Goal: Task Accomplishment & Management: Complete application form

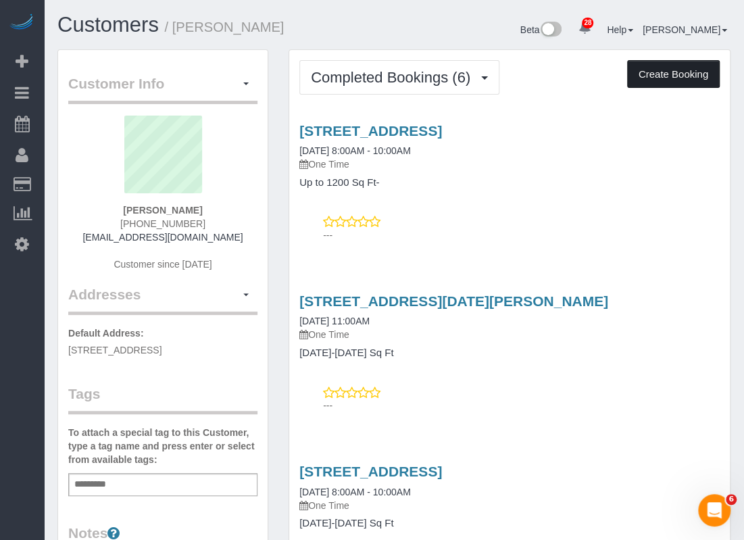
click at [702, 79] on button "Create Booking" at bounding box center [673, 74] width 93 height 28
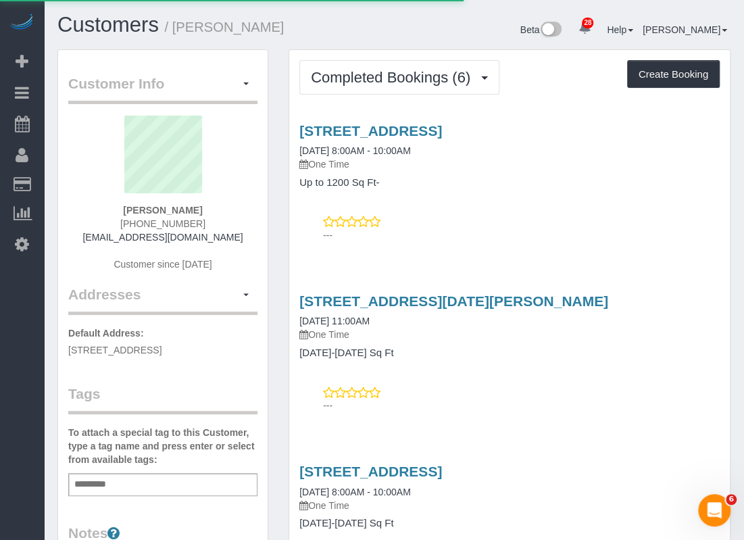
select select "[GEOGRAPHIC_DATA]"
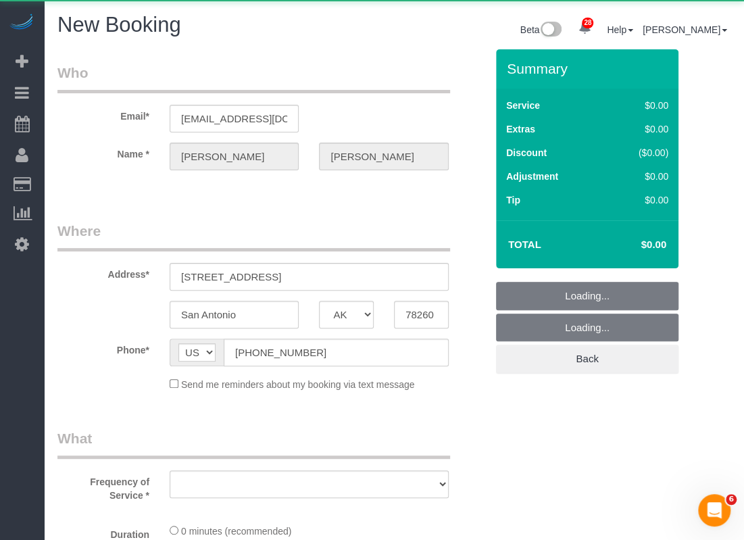
select select "string:fspay-e87f6dd7-40e7-48f6-a75a-0cdb7976d94c"
select select "3"
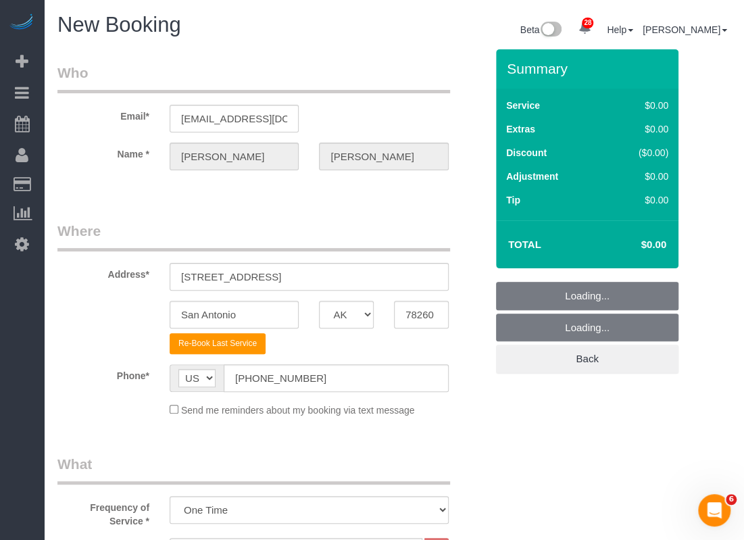
select select "object:3624"
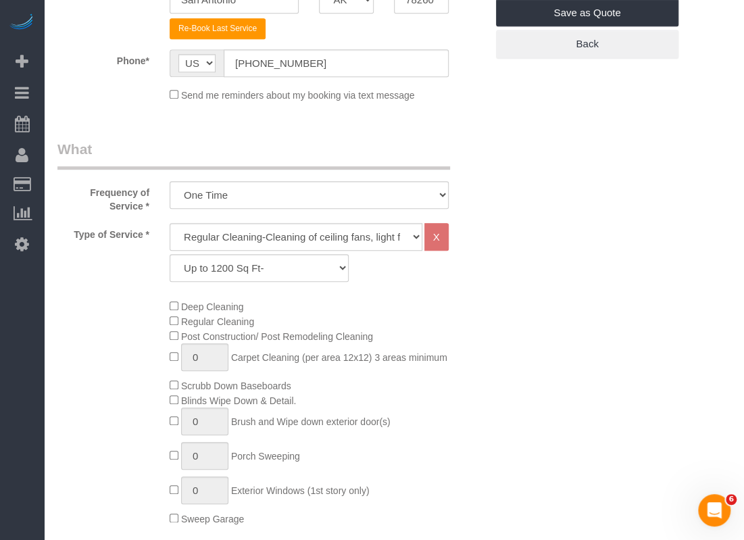
scroll to position [338, 0]
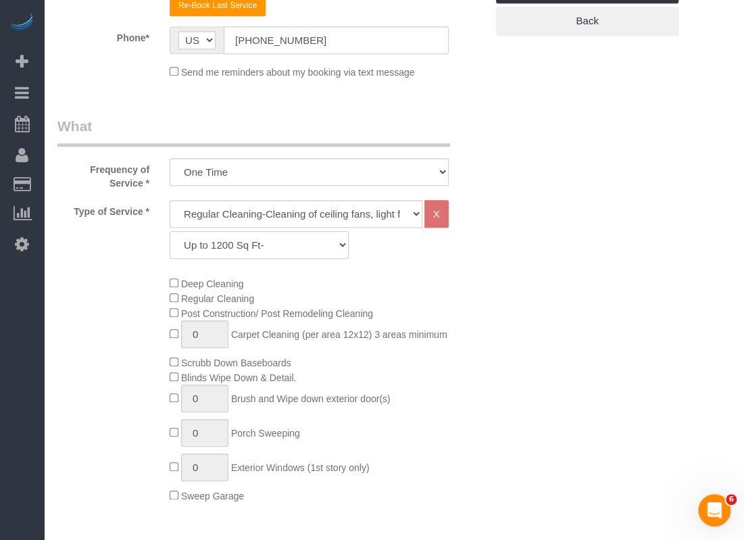
click at [269, 247] on select "Up to 1200 Sq Ft- [DATE]-[DATE] Sq Ft [DATE]-[DATE] Sq Ft [DATE]-[DATE] Sq Ft […" at bounding box center [259, 245] width 179 height 28
select select "62"
click at [170, 231] on select "Up to 1200 Sq Ft- [DATE]-[DATE] Sq Ft [DATE]-[DATE] Sq Ft [DATE]-[DATE] Sq Ft […" at bounding box center [259, 245] width 179 height 28
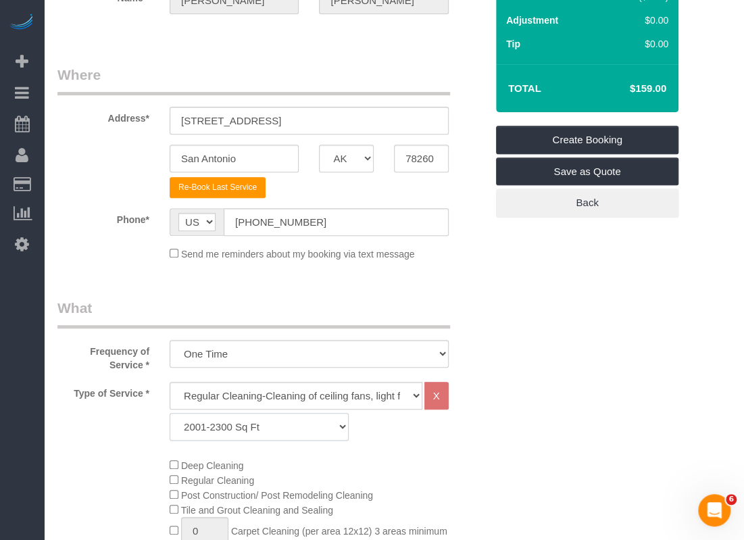
scroll to position [135, 0]
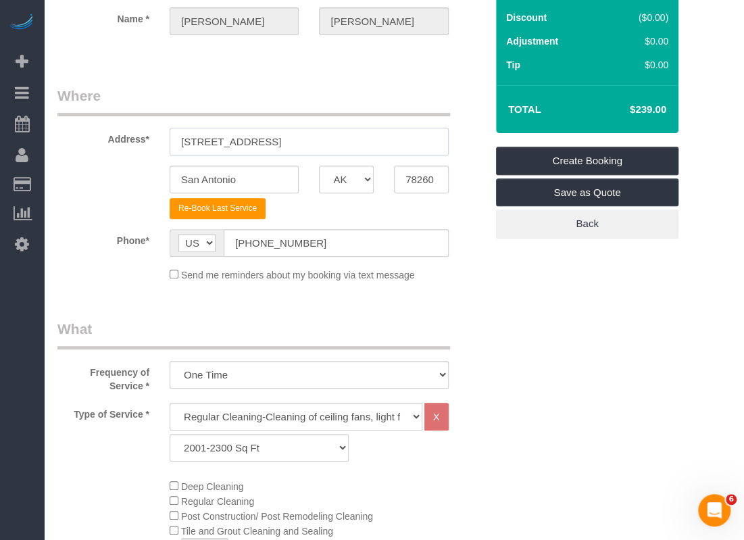
drag, startPoint x: 322, startPoint y: 143, endPoint x: 170, endPoint y: 143, distance: 152.6
click at [168, 143] on div "[STREET_ADDRESS]" at bounding box center [308, 142] width 299 height 28
paste input "[STREET_ADDRESS][PERSON_NAME]"
drag, startPoint x: 282, startPoint y: 143, endPoint x: 346, endPoint y: 143, distance: 64.2
click at [346, 143] on input "[STREET_ADDRESS][PERSON_NAME]" at bounding box center [309, 142] width 279 height 28
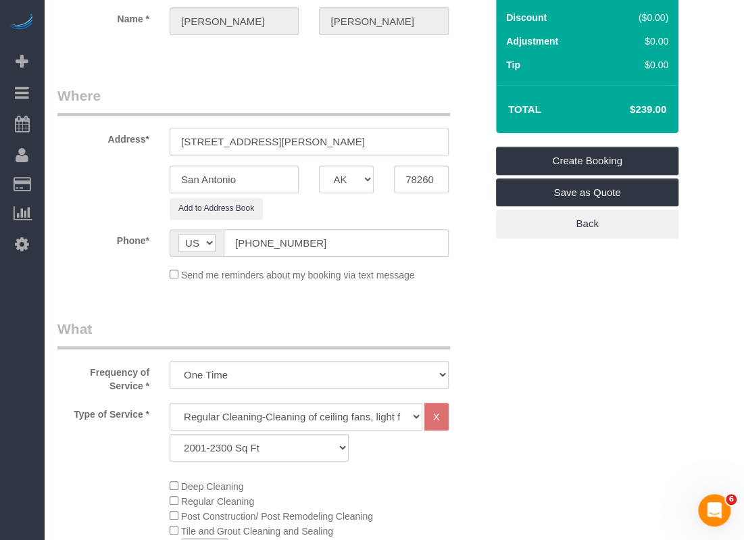
click at [334, 145] on input "[STREET_ADDRESS][PERSON_NAME]" at bounding box center [309, 142] width 279 height 28
click at [281, 137] on input "[STREET_ADDRESS][PERSON_NAME]" at bounding box center [309, 142] width 279 height 28
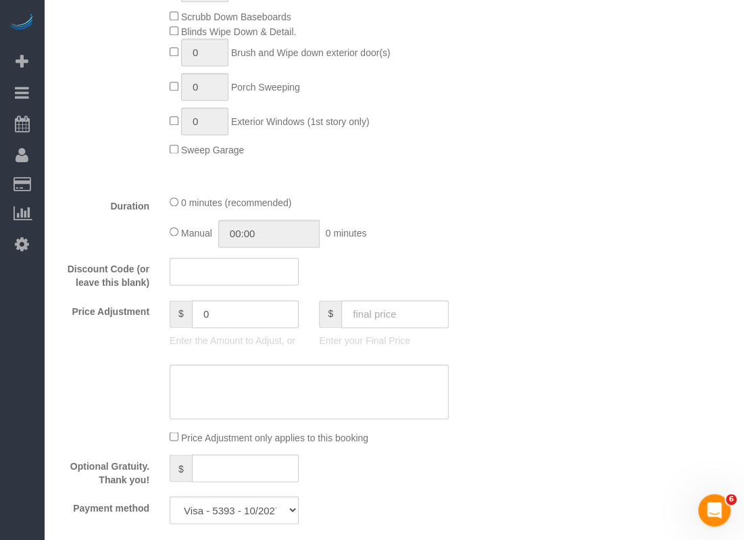
scroll to position [878, 0]
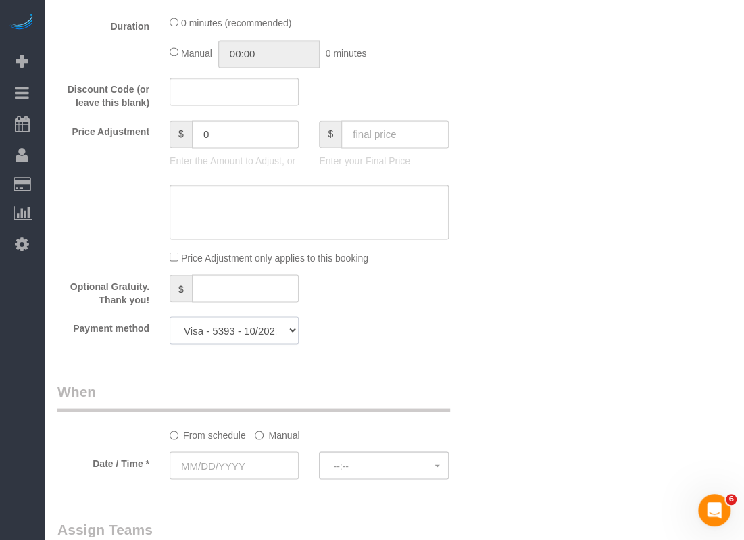
click at [255, 329] on select "Visa - 7041 - 01/2027 Visa - 5393 - 10/2027 (Default) Add Credit Card ─────────…" at bounding box center [234, 330] width 129 height 28
click at [170, 317] on select "Visa - 7041 - 01/2027 Visa - 5393 - 10/2027 (Default) Add Credit Card ─────────…" at bounding box center [234, 330] width 129 height 28
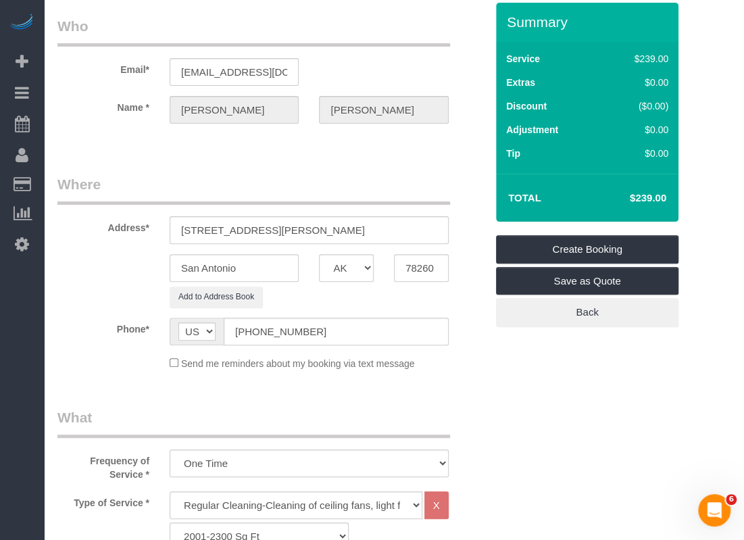
scroll to position [0, 0]
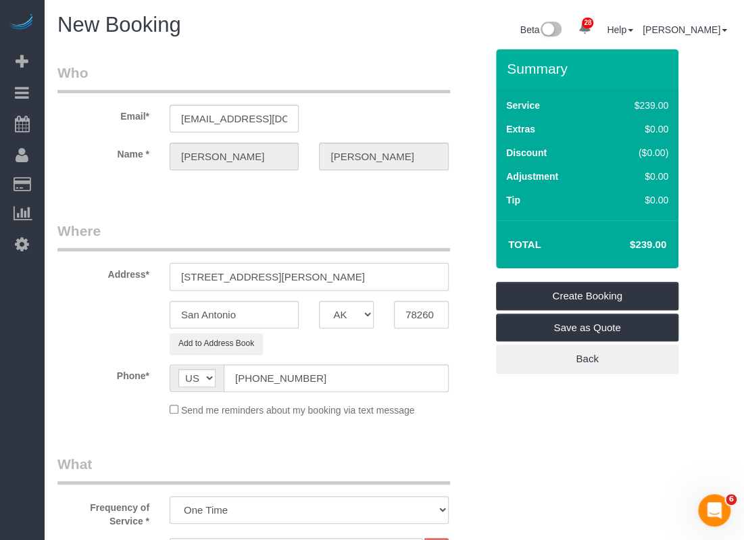
drag, startPoint x: 282, startPoint y: 276, endPoint x: 347, endPoint y: 277, distance: 64.9
click at [347, 276] on input "[STREET_ADDRESS][PERSON_NAME]" at bounding box center [309, 277] width 279 height 28
drag, startPoint x: 334, startPoint y: 278, endPoint x: 336, endPoint y: 286, distance: 7.9
type input "[STREET_ADDRESS][PERSON_NAME]"
drag, startPoint x: 263, startPoint y: 317, endPoint x: 95, endPoint y: 319, distance: 168.2
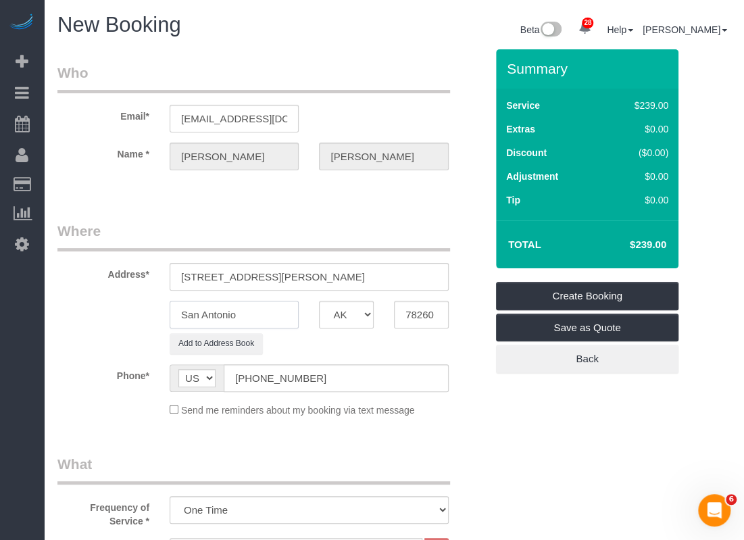
click at [95, 319] on div "San Antonio AK AL AR AZ CA CO CT DC DE [GEOGRAPHIC_DATA] [GEOGRAPHIC_DATA] HI I…" at bounding box center [271, 315] width 448 height 28
paste input "[GEOGRAPHIC_DATA],"
type input "Universal City"
drag, startPoint x: 357, startPoint y: 271, endPoint x: 303, endPoint y: 278, distance: 55.2
click at [303, 278] on input "[STREET_ADDRESS][PERSON_NAME]" at bounding box center [309, 277] width 279 height 28
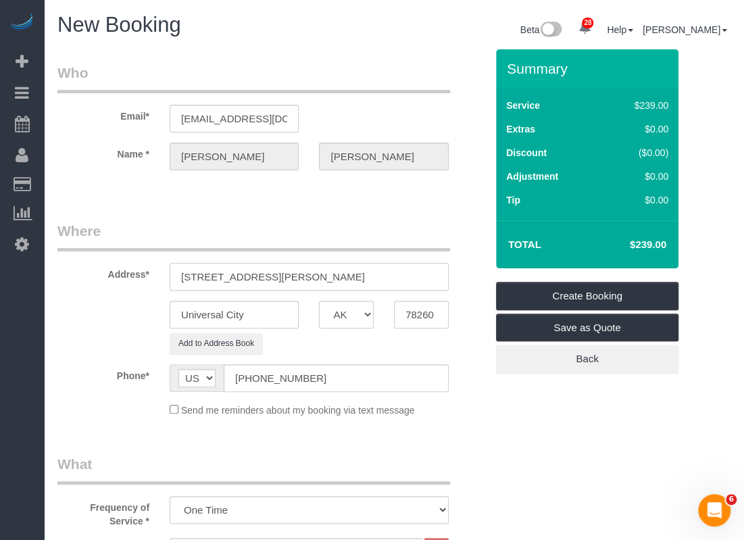
type input "[STREET_ADDRESS][PERSON_NAME]"
drag, startPoint x: 448, startPoint y: 310, endPoint x: 412, endPoint y: 309, distance: 36.5
click at [412, 309] on div "78260" at bounding box center [421, 315] width 75 height 28
click at [412, 309] on input "78260" at bounding box center [421, 315] width 55 height 28
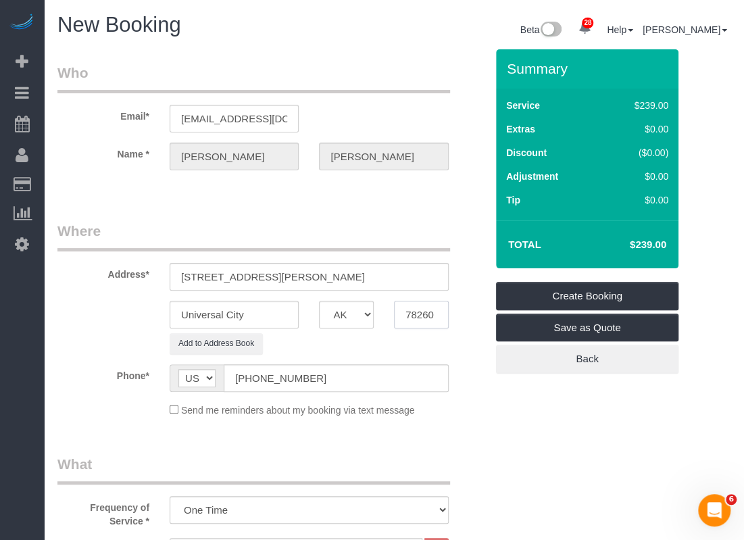
click at [412, 309] on input "78260" at bounding box center [421, 315] width 55 height 28
paste input "148"
type input "78148"
click at [389, 277] on input "[STREET_ADDRESS][PERSON_NAME]" at bounding box center [309, 277] width 279 height 28
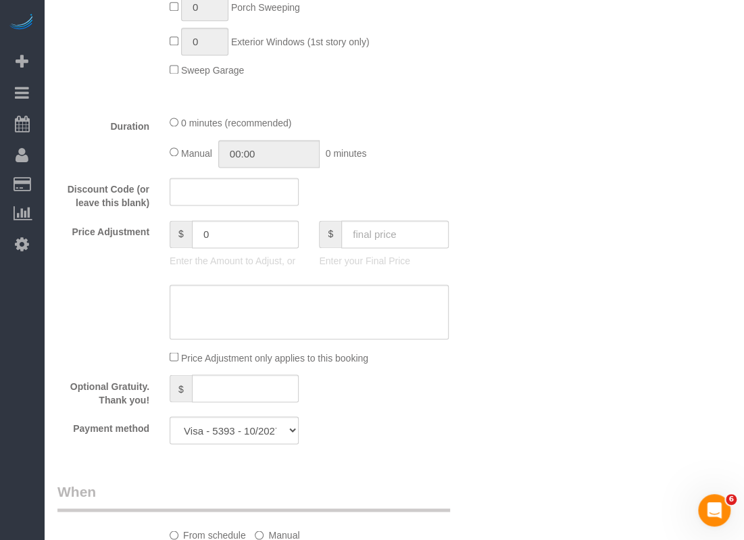
scroll to position [946, 0]
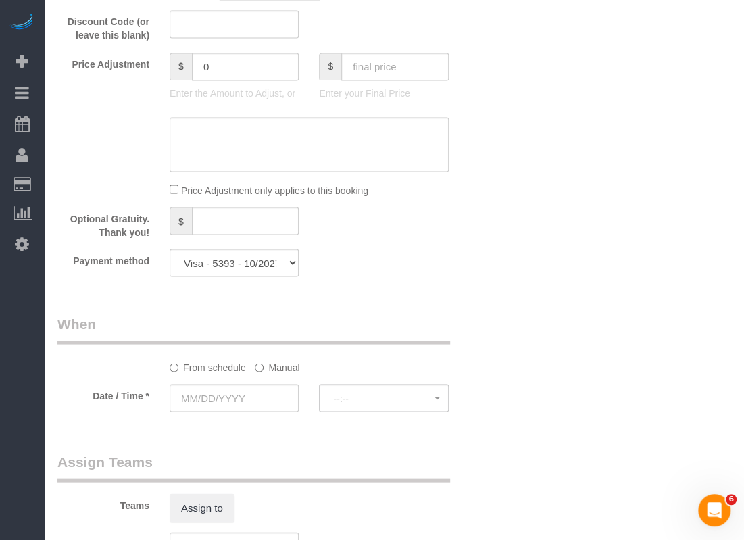
type input "9102 [PERSON_NAME] Pass"
click at [287, 392] on input "text" at bounding box center [234, 398] width 129 height 28
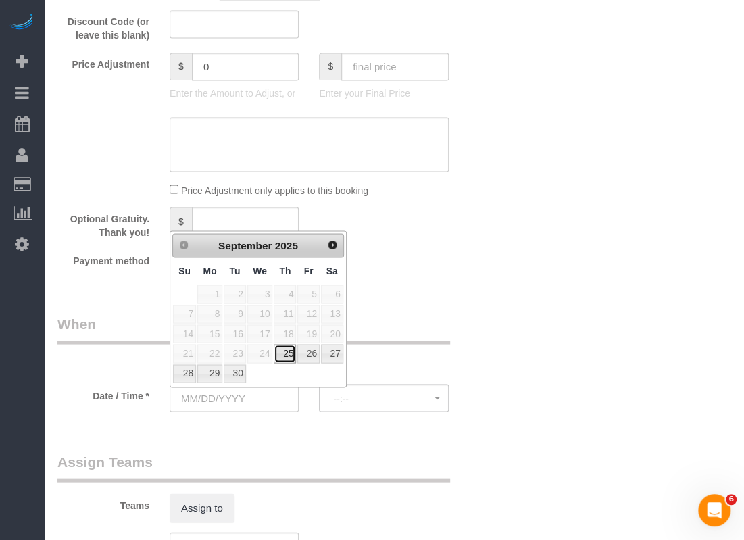
click at [290, 356] on link "25" at bounding box center [285, 353] width 22 height 18
type input "[DATE]"
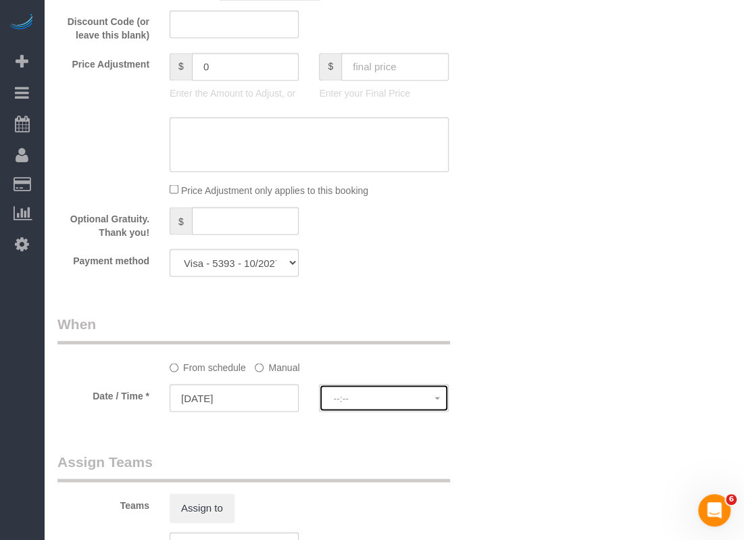
click at [355, 405] on button "--:--" at bounding box center [383, 398] width 129 height 28
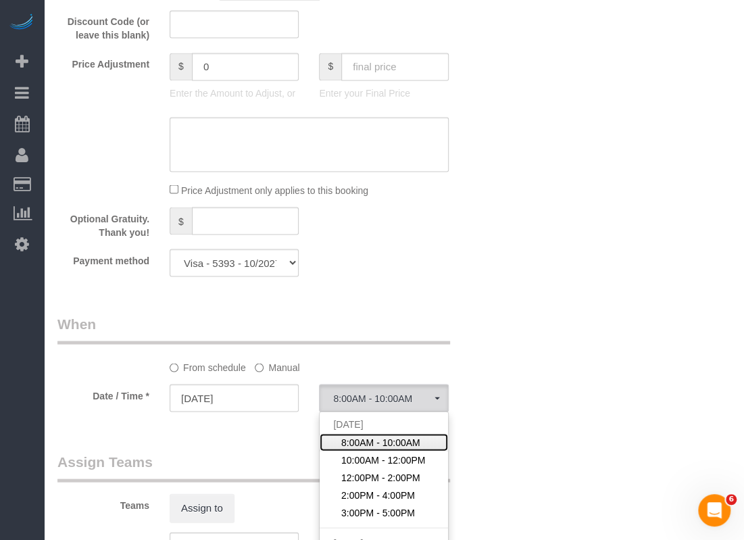
click at [358, 436] on span "8:00AM - 10:00AM" at bounding box center [380, 442] width 79 height 14
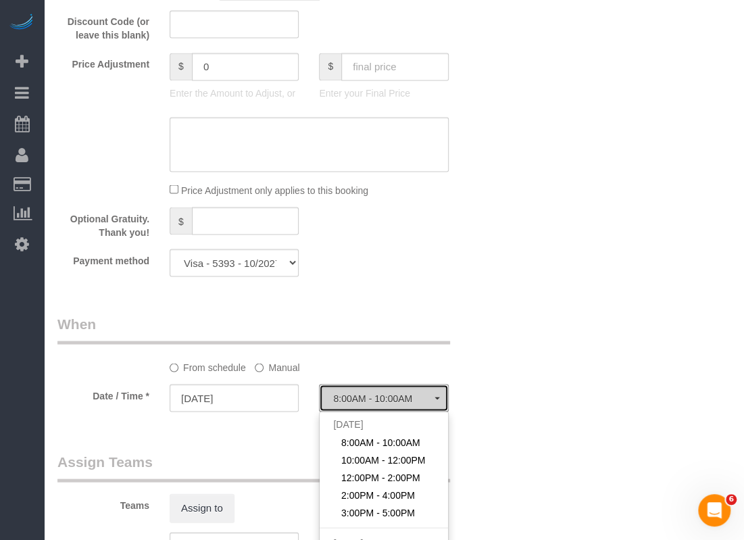
select select "spot64"
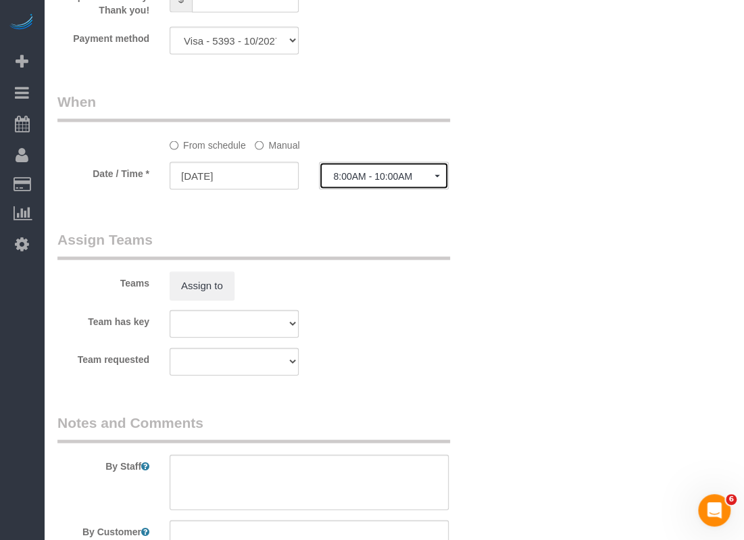
scroll to position [1328, 0]
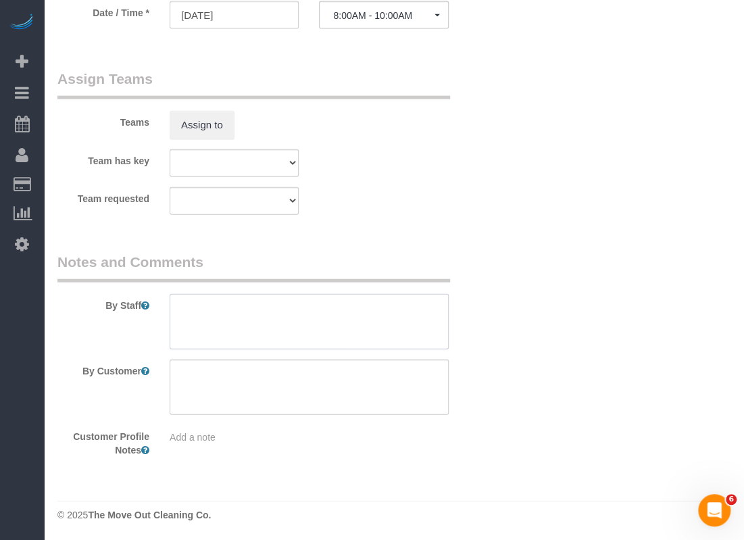
click at [312, 326] on textarea at bounding box center [309, 321] width 279 height 55
type textarea "G"
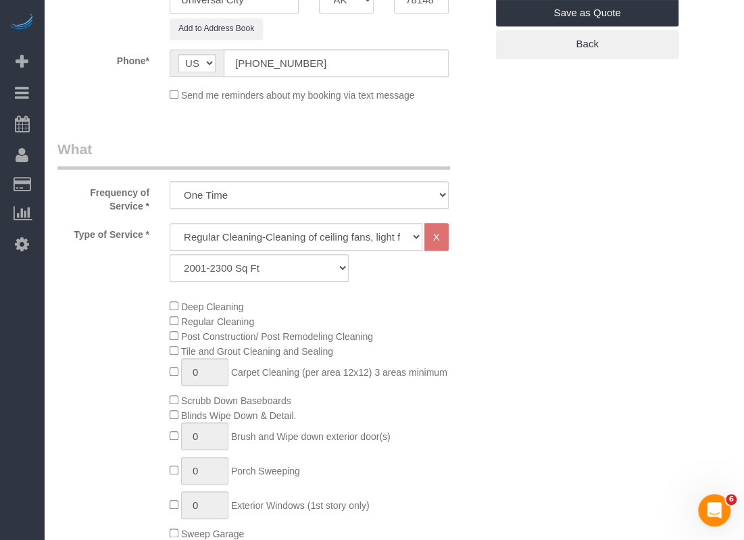
scroll to position [45, 0]
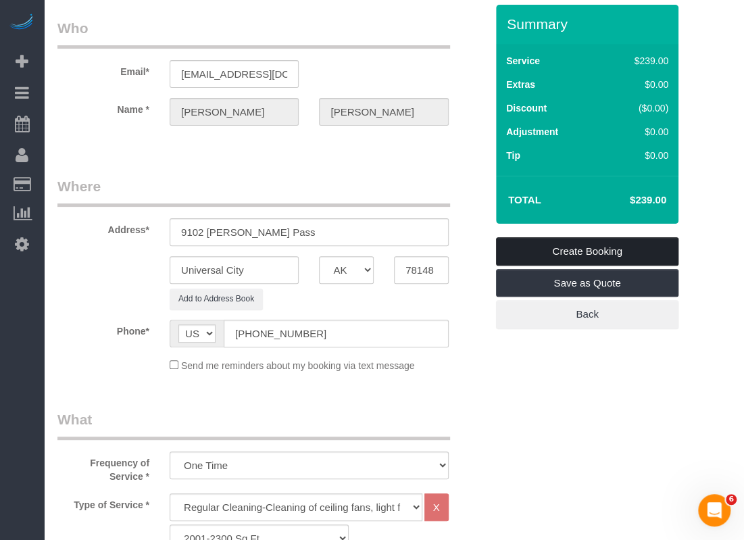
type textarea "*Gate code is #2020 and Lockbox code is 0601"
click at [631, 249] on link "Create Booking" at bounding box center [587, 251] width 182 height 28
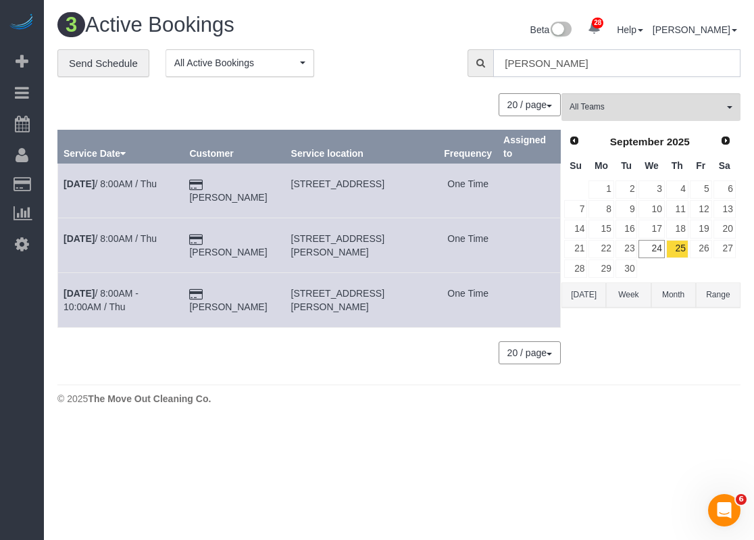
drag, startPoint x: 582, startPoint y: 58, endPoint x: 458, endPoint y: 59, distance: 123.6
click at [458, 59] on div "[PERSON_NAME]" at bounding box center [603, 63] width 293 height 28
paste input "[PERSON_NAME]"
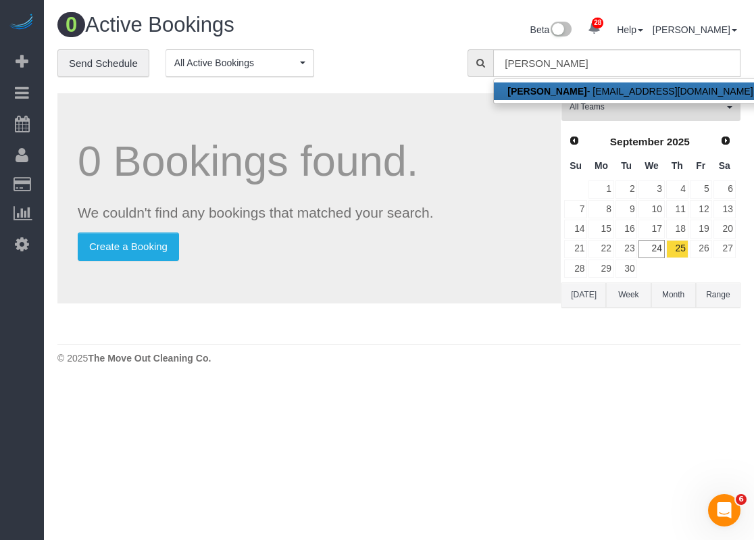
click at [646, 91] on link "[PERSON_NAME] - [EMAIL_ADDRESS][DOMAIN_NAME]" at bounding box center [630, 91] width 272 height 18
type input "[EMAIL_ADDRESS][DOMAIN_NAME]"
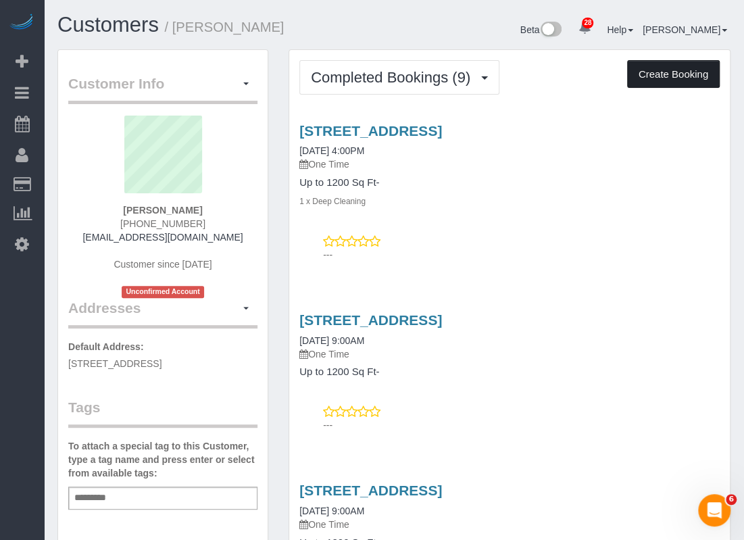
drag, startPoint x: 651, startPoint y: 73, endPoint x: 643, endPoint y: 75, distance: 8.4
drag, startPoint x: 642, startPoint y: 71, endPoint x: 634, endPoint y: 74, distance: 9.2
drag, startPoint x: 634, startPoint y: 74, endPoint x: 682, endPoint y: 67, distance: 49.1
click at [682, 67] on button "Create Booking" at bounding box center [673, 74] width 93 height 28
select select "[GEOGRAPHIC_DATA]"
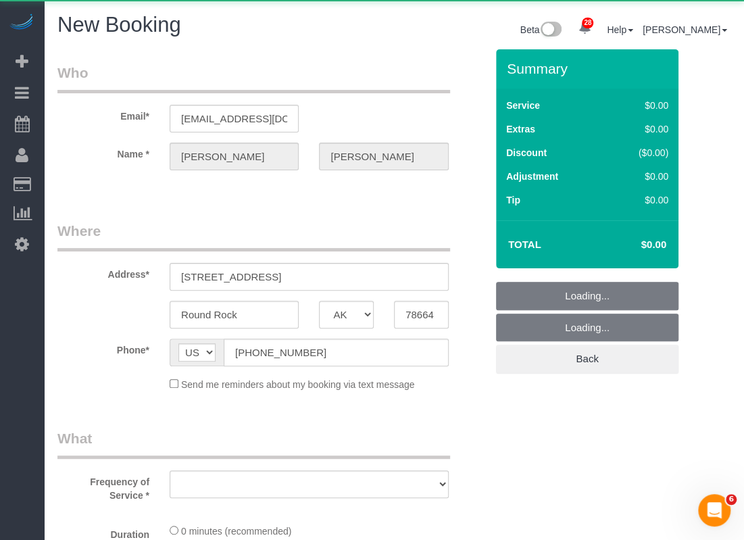
select select "object:4476"
select select "string:fspay-b7944f08-fe69-440e-9b17-8e9cb90ec34f"
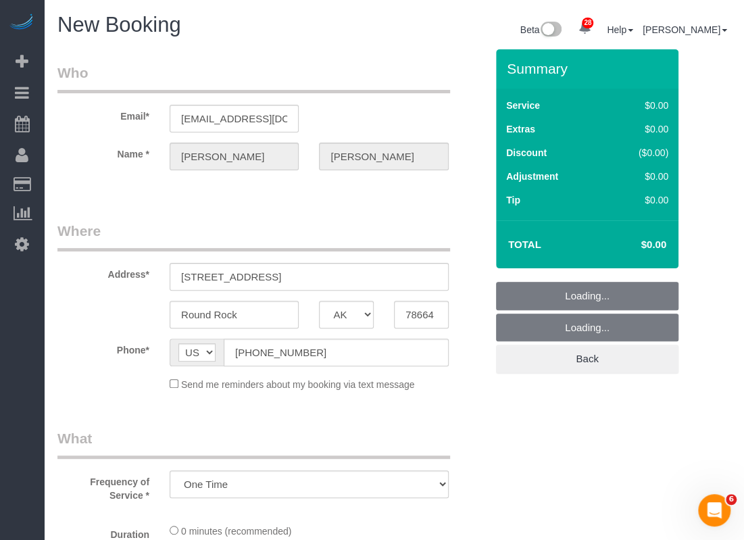
select select "object:4488"
select select "3"
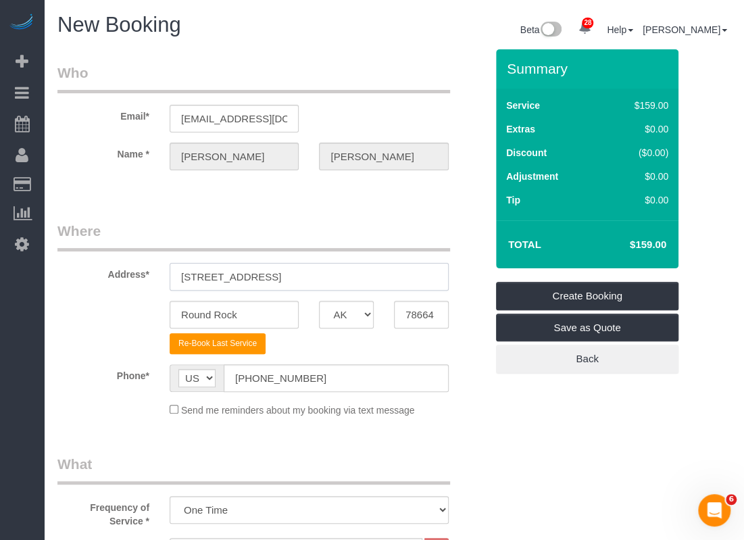
drag, startPoint x: 322, startPoint y: 278, endPoint x: 87, endPoint y: 276, distance: 235.0
click at [88, 276] on div "Address* [STREET_ADDRESS]" at bounding box center [271, 256] width 448 height 70
paste input "Apt [STREET_ADDRESS]"
drag, startPoint x: 412, startPoint y: 274, endPoint x: 288, endPoint y: 276, distance: 124.3
click at [288, 276] on input "[STREET_ADDRESS]" at bounding box center [309, 277] width 279 height 28
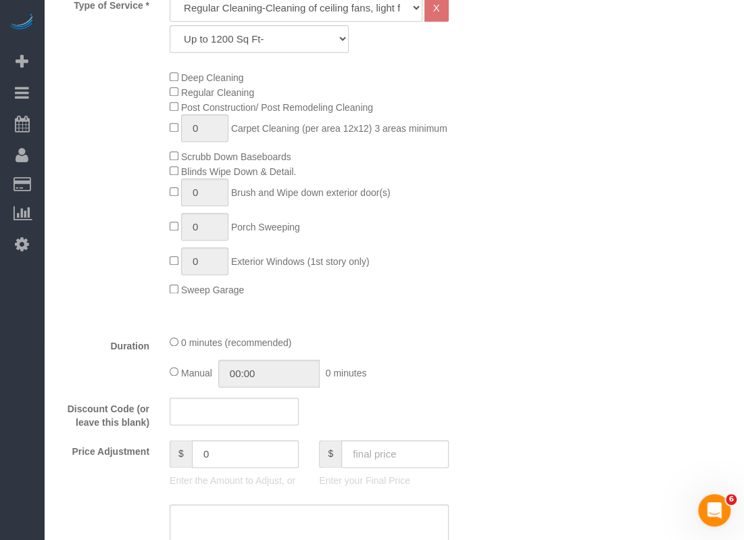
scroll to position [675, 0]
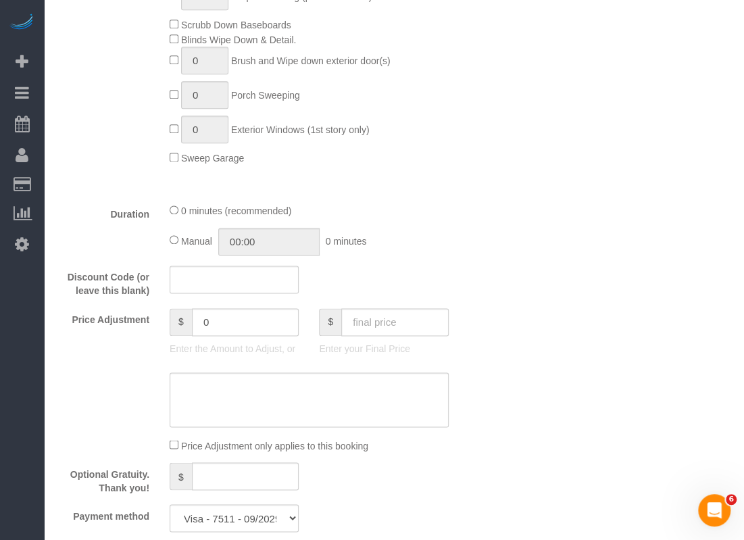
type input "[STREET_ADDRESS]"
drag, startPoint x: 241, startPoint y: 333, endPoint x: 186, endPoint y: 328, distance: 55.0
click at [186, 328] on div "$ 0" at bounding box center [234, 322] width 129 height 28
type input "30"
click at [317, 410] on textarea at bounding box center [309, 399] width 279 height 55
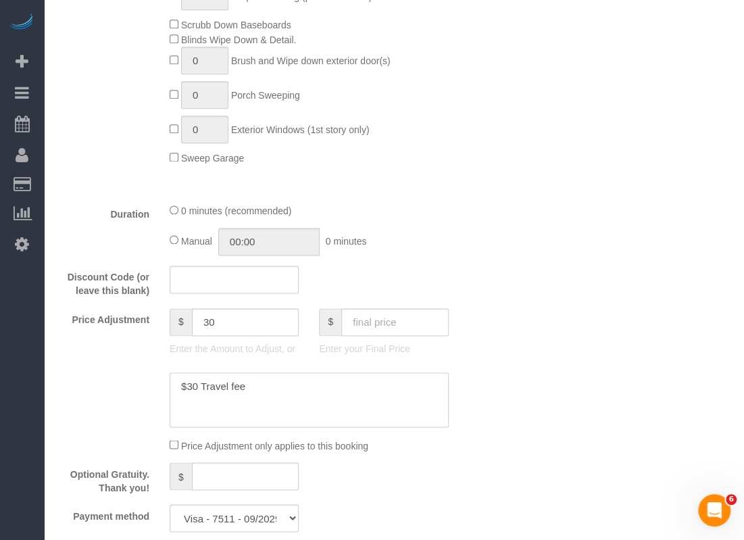
type textarea "$30 Travel fee"
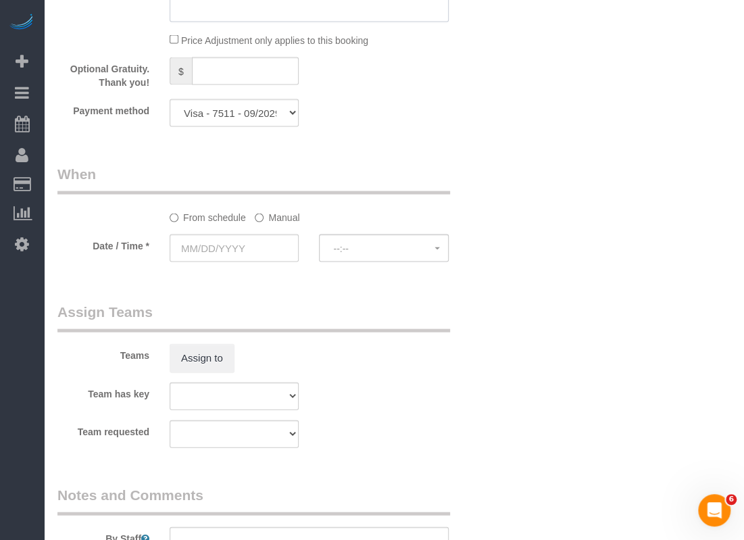
scroll to position [1216, 0]
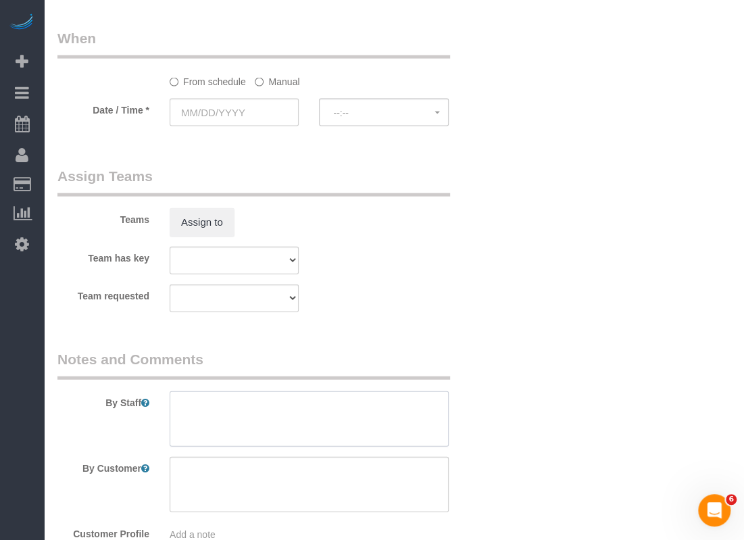
click at [347, 409] on textarea at bounding box center [309, 418] width 279 height 55
paste textarea "Combo is 0404"
type textarea "Combo is 0404"
click at [269, 104] on input "text" at bounding box center [234, 113] width 129 height 28
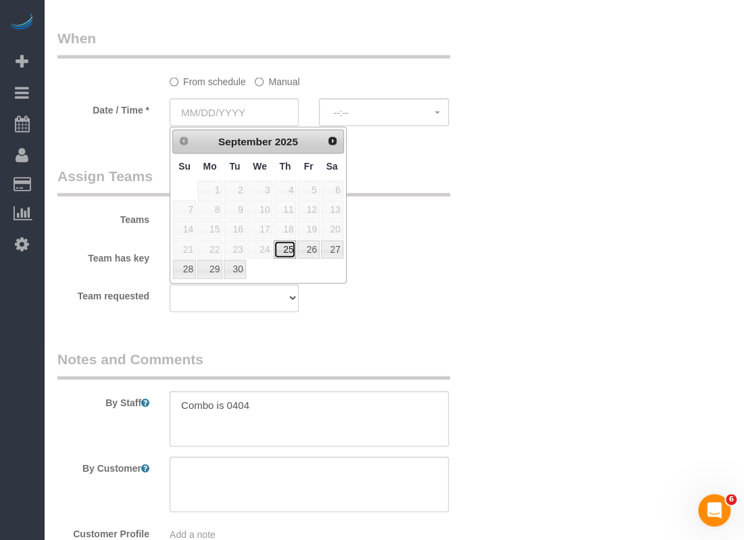
click at [284, 249] on link "25" at bounding box center [285, 249] width 22 height 18
type input "[DATE]"
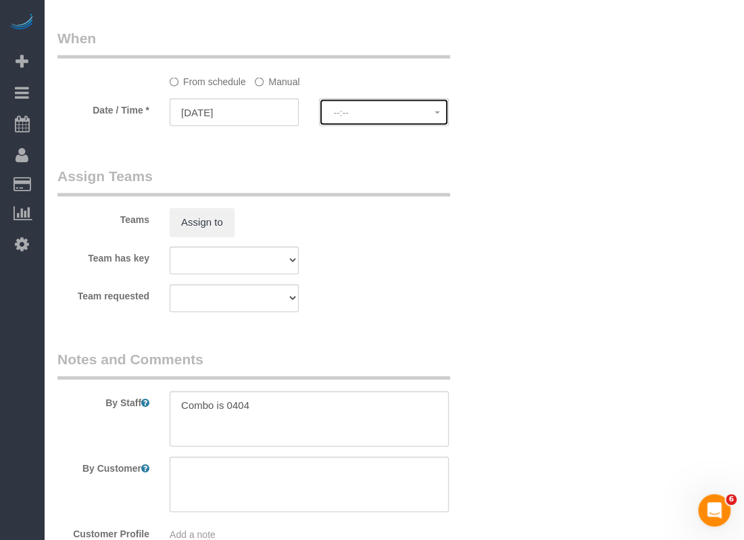
click at [363, 111] on span "--:--" at bounding box center [383, 112] width 101 height 11
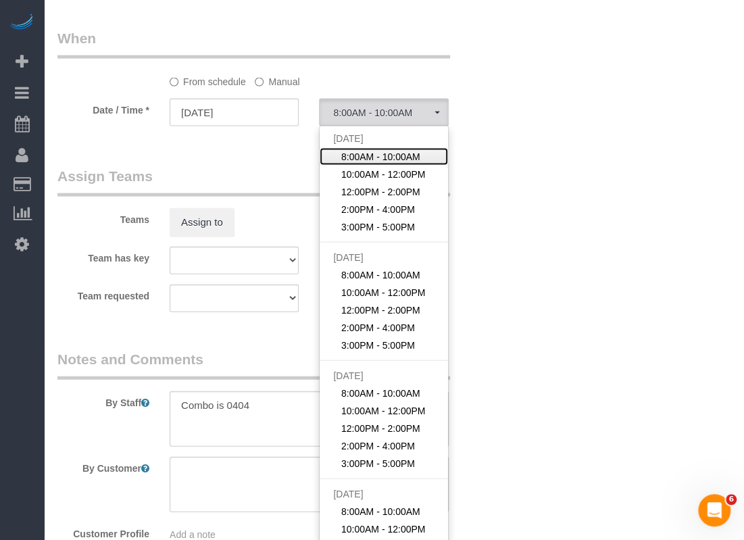
click at [367, 157] on span "8:00AM - 10:00AM" at bounding box center [380, 157] width 79 height 14
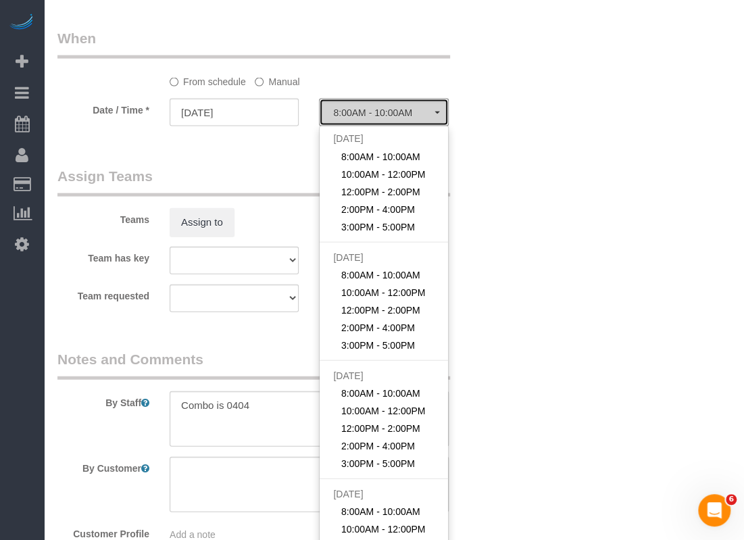
select select "spot89"
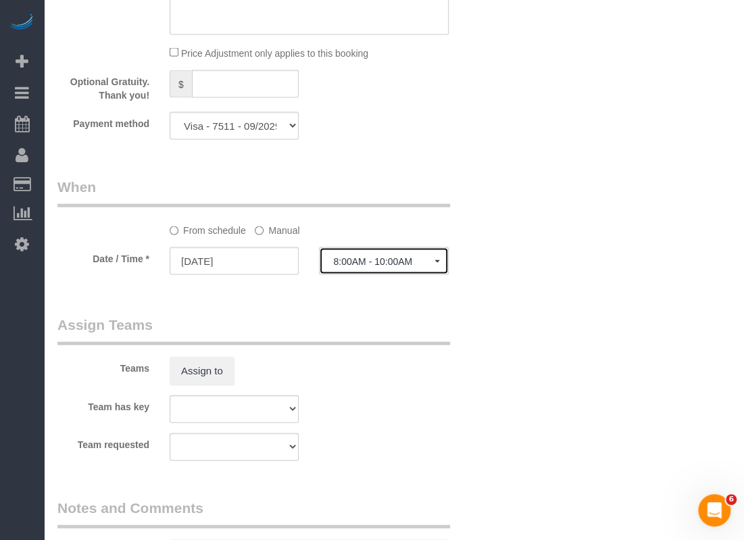
scroll to position [946, 0]
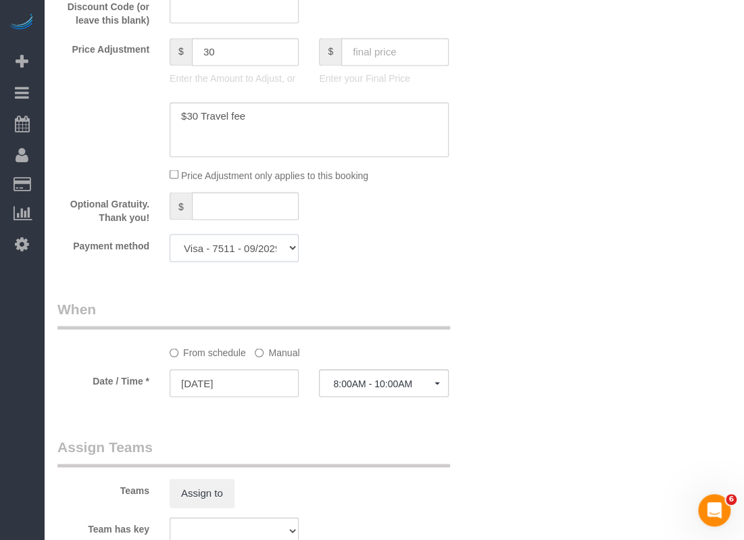
click at [255, 246] on select "Mastercard - 2142 - 12/2026 Mastercard - 1867 - 11/2027 Mastercard - 4030 - 01/…" at bounding box center [234, 248] width 129 height 28
select select "string:fspay-c5861c44-40ec-410f-bcc3-72b633a4d535"
click at [170, 234] on select "Mastercard - 2142 - 12/2026 Mastercard - 1867 - 11/2027 Mastercard - 4030 - 01/…" at bounding box center [234, 248] width 129 height 28
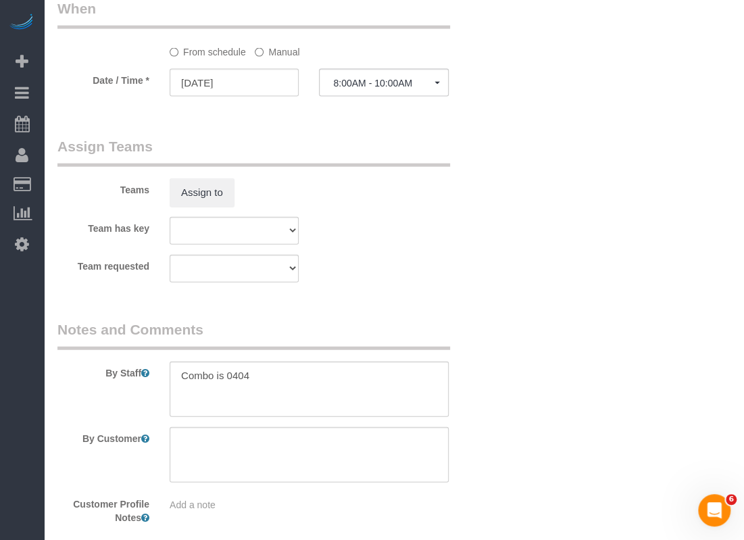
scroll to position [1312, 0]
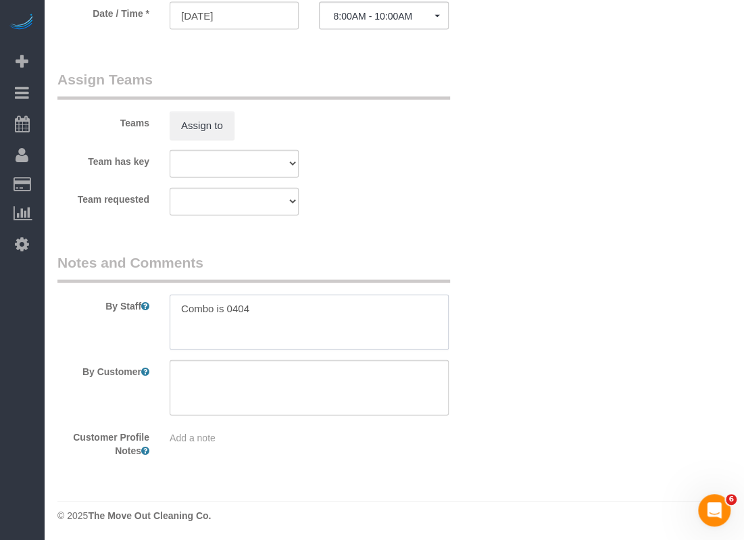
drag, startPoint x: 290, startPoint y: 321, endPoint x: 160, endPoint y: 310, distance: 130.8
click at [160, 310] on div at bounding box center [308, 321] width 299 height 55
click at [411, 172] on div "Team has key Test team" at bounding box center [271, 164] width 448 height 28
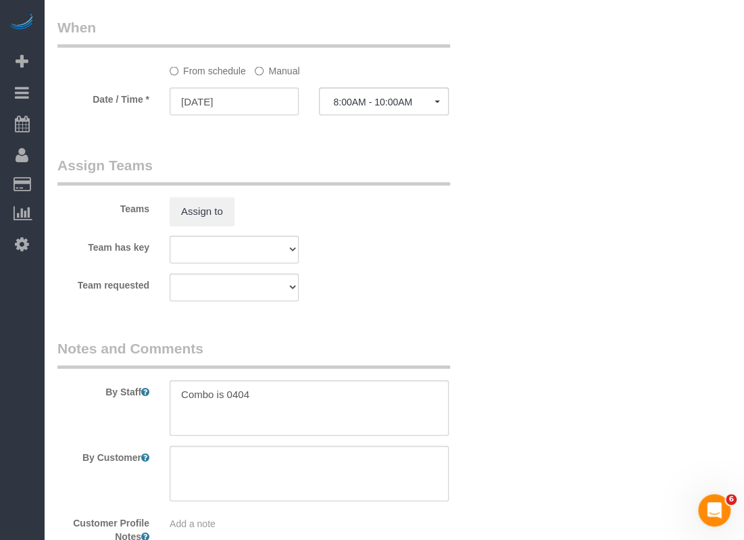
scroll to position [1283, 0]
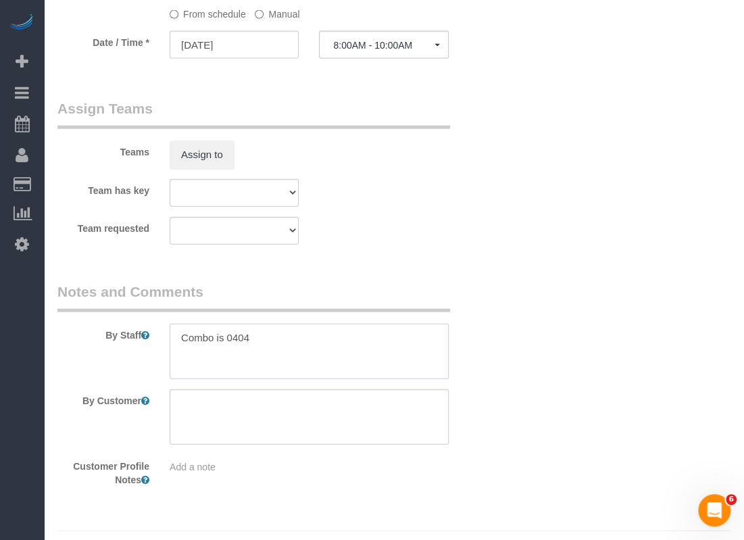
drag, startPoint x: 361, startPoint y: 351, endPoint x: 170, endPoint y: 336, distance: 191.8
click at [170, 336] on textarea at bounding box center [309, 351] width 279 height 55
drag, startPoint x: 478, startPoint y: 291, endPoint x: 486, endPoint y: 297, distance: 9.7
click at [477, 290] on div "By Staff" at bounding box center [271, 330] width 448 height 97
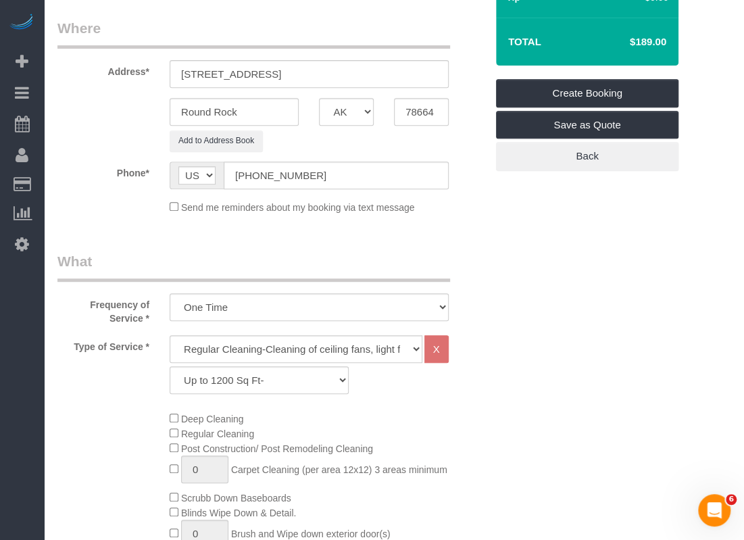
scroll to position [68, 0]
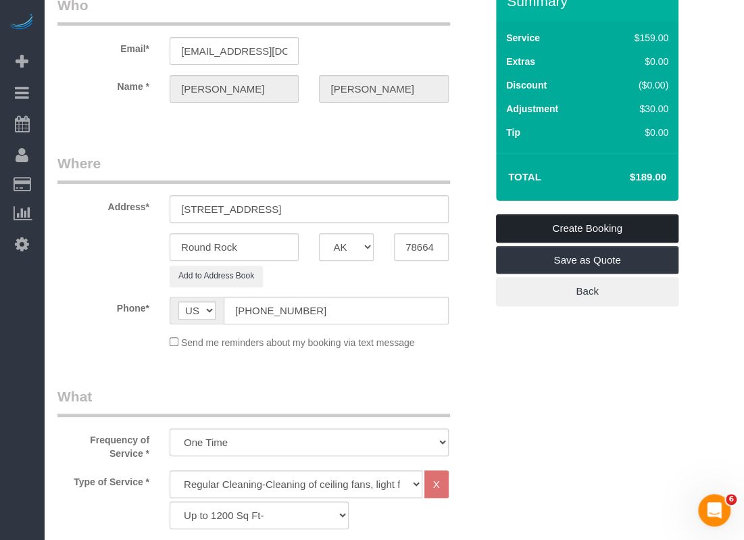
click at [605, 224] on link "Create Booking" at bounding box center [587, 228] width 182 height 28
